Goal: Information Seeking & Learning: Learn about a topic

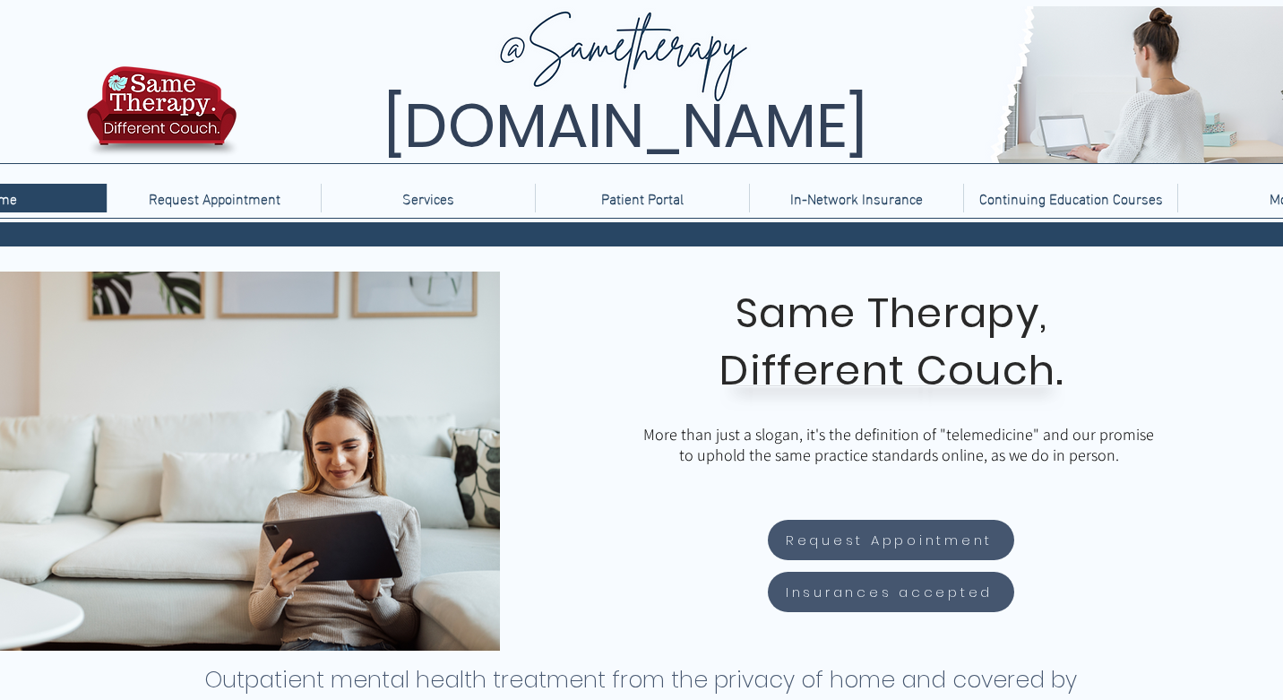
click at [1074, 210] on p "Continuing Education Courses" at bounding box center [1072, 198] width 202 height 29
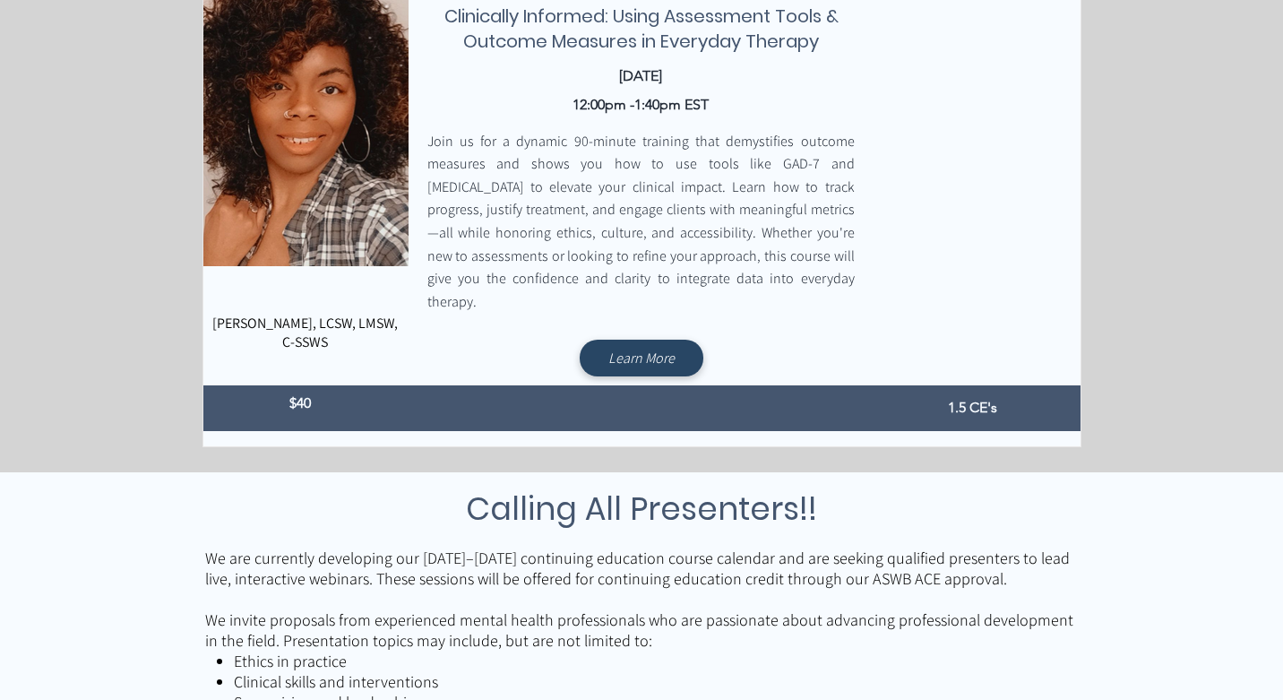
scroll to position [651, 0]
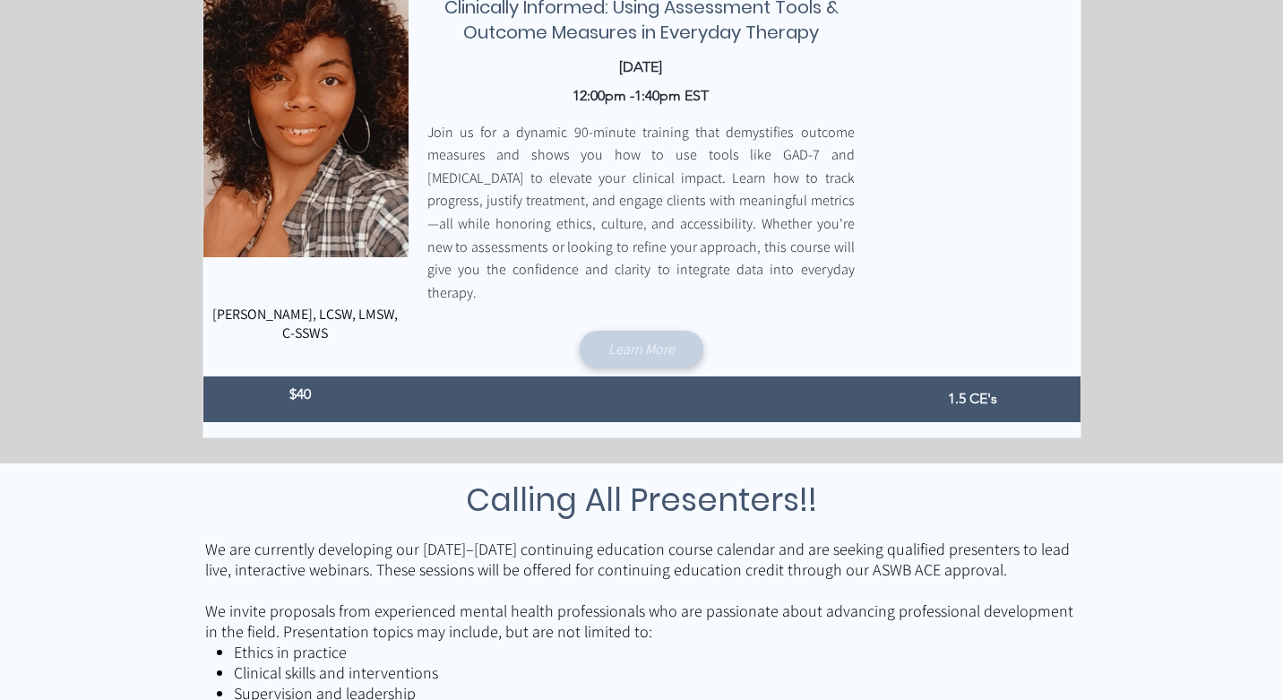
click at [669, 331] on link "Learn More" at bounding box center [642, 349] width 124 height 37
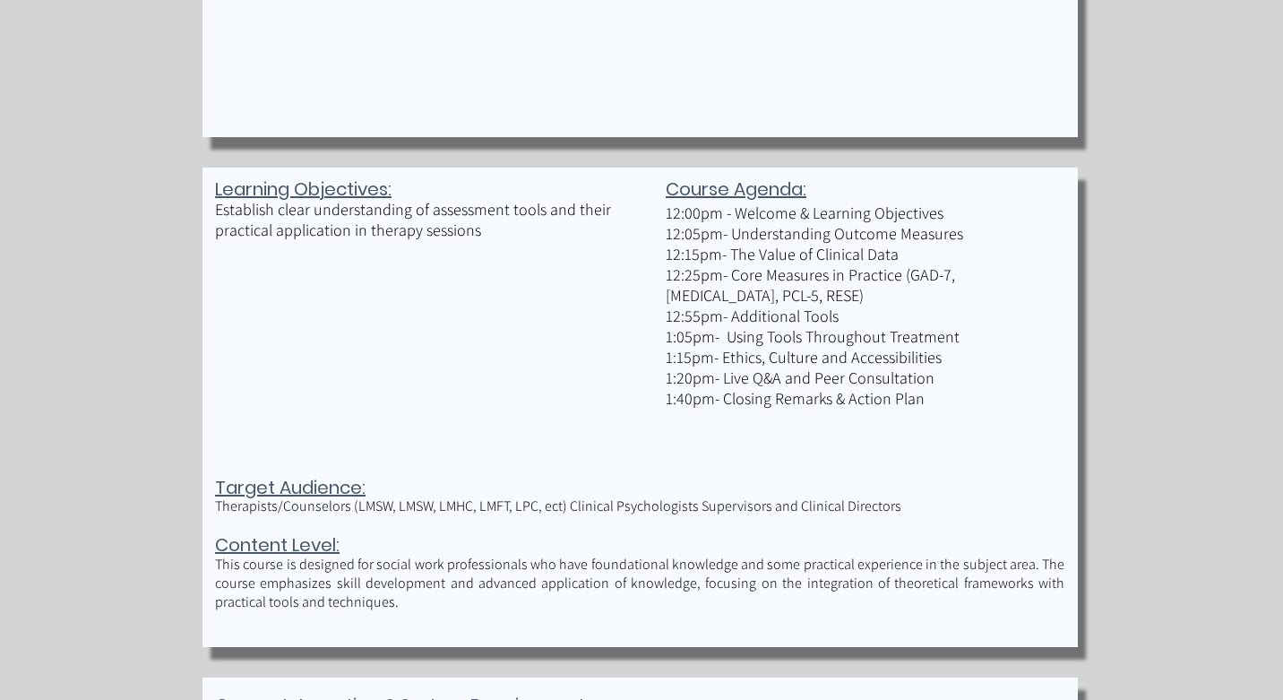
scroll to position [1397, 0]
